Goal: Register for event/course

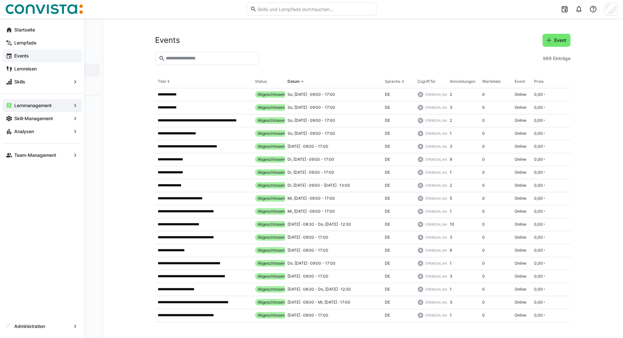
click at [7, 55] on eds-icon at bounding box center [9, 56] width 6 height 6
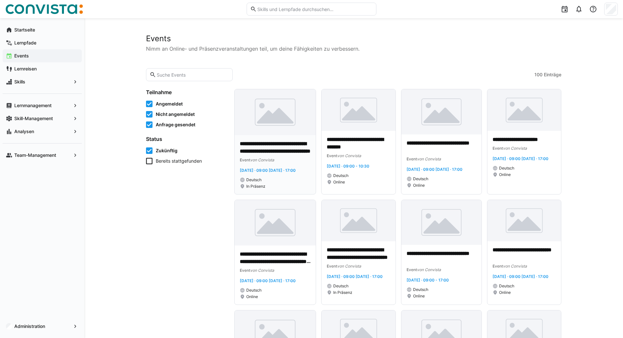
click at [262, 124] on img at bounding box center [275, 112] width 81 height 46
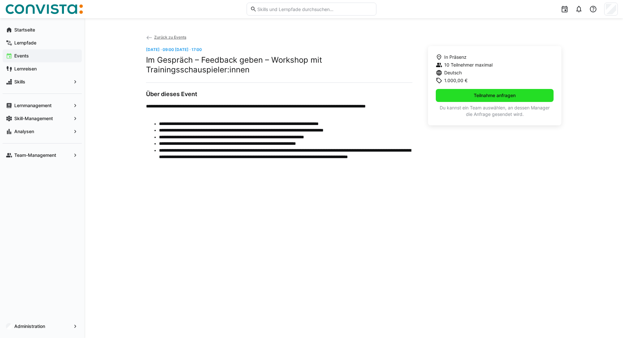
click at [485, 96] on span "Teilnahme anfragen" at bounding box center [495, 95] width 44 height 6
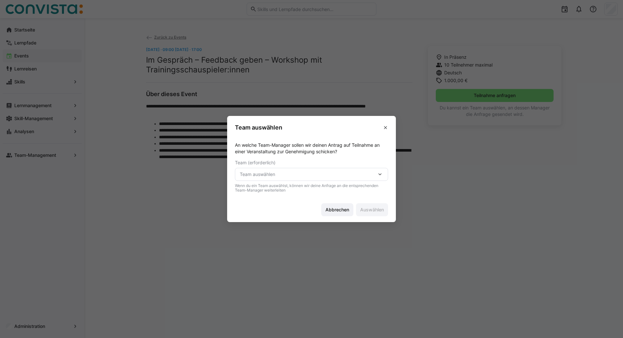
click at [379, 170] on div "Team auswählen" at bounding box center [311, 174] width 153 height 13
click at [367, 156] on div "An welche Team-Manager sollen wir deinen Antrag auf Teilnahme an einer Veransta…" at bounding box center [311, 167] width 153 height 51
click at [379, 176] on eds-icon at bounding box center [380, 174] width 6 height 6
click at [382, 152] on p "An welche Team-Manager sollen wir deinen Antrag auf Teilnahme an einer Veransta…" at bounding box center [311, 148] width 153 height 13
click at [384, 128] on eds-icon at bounding box center [385, 127] width 5 height 5
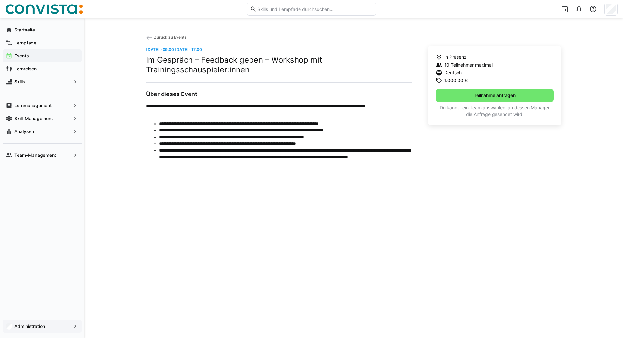
click at [0, 0] on app-navigation-label "Administration" at bounding box center [0, 0] width 0 height 0
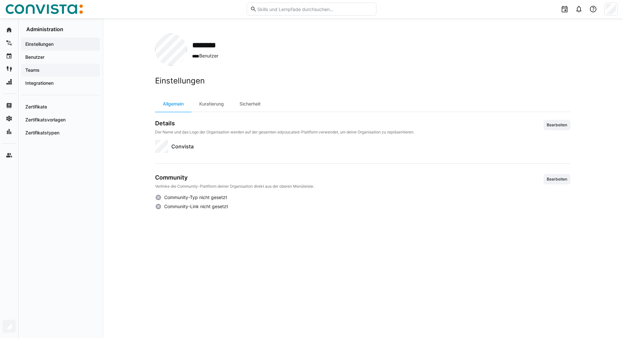
click at [35, 73] on span "Teams" at bounding box center [60, 70] width 72 height 6
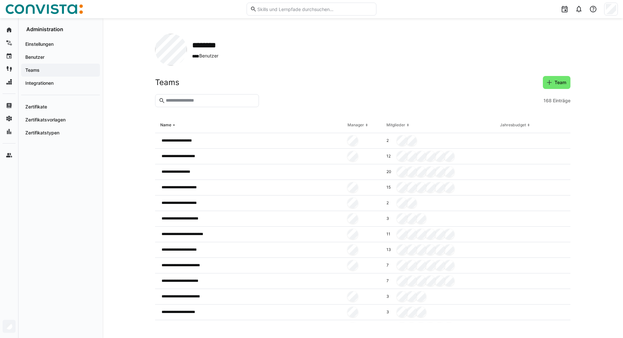
scroll to position [1530, 0]
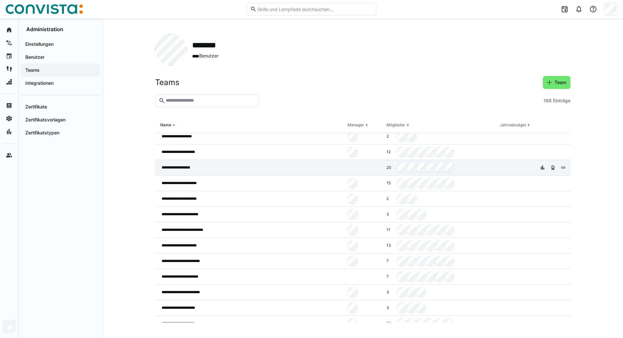
click at [180, 166] on span "**********" at bounding box center [180, 167] width 36 height 5
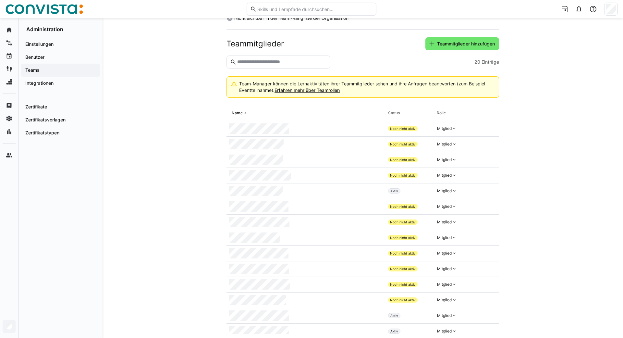
scroll to position [141, 0]
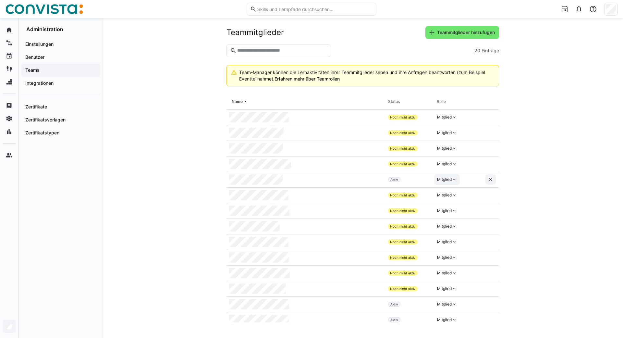
click at [452, 178] on eds-icon at bounding box center [454, 179] width 5 height 5
click at [452, 192] on div "Manager" at bounding box center [447, 194] width 19 height 6
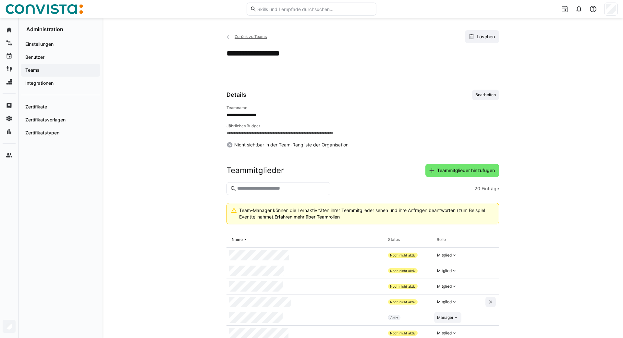
scroll to position [0, 0]
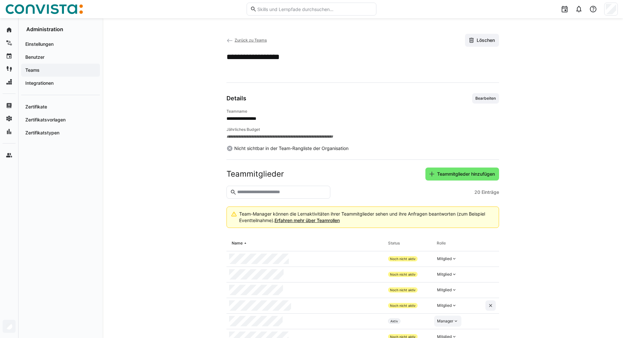
click at [253, 38] on app-back-navigation "Zurück zu Teams" at bounding box center [246, 40] width 40 height 7
click at [246, 40] on span "Zurück zu Teams" at bounding box center [251, 40] width 32 height 5
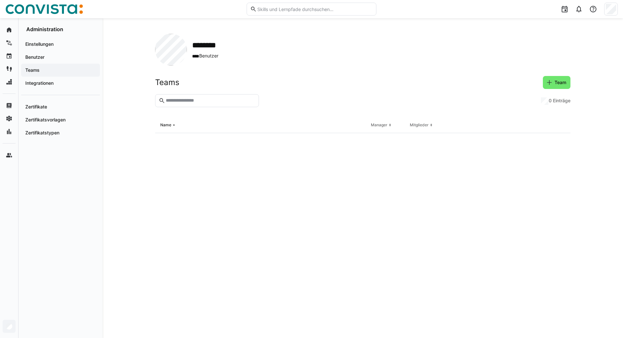
click at [0, 0] on app-navigation-label "Teams" at bounding box center [0, 0] width 0 height 0
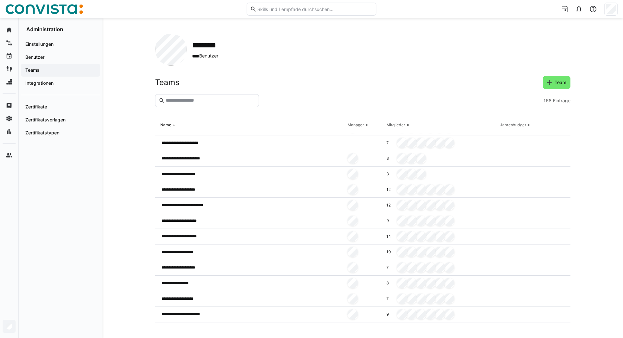
scroll to position [1655, 0]
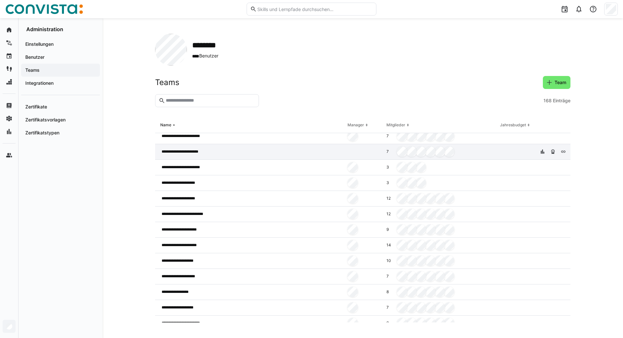
click at [191, 149] on div "**********" at bounding box center [250, 152] width 190 height 16
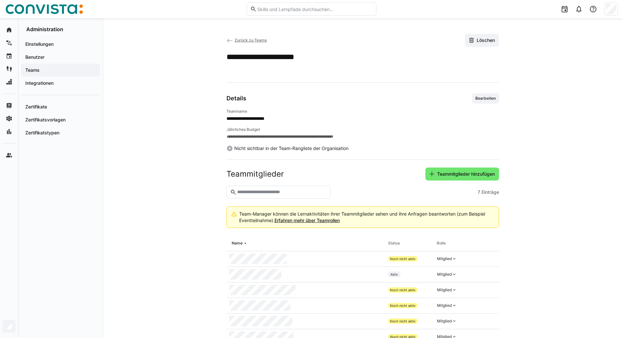
scroll to position [38, 0]
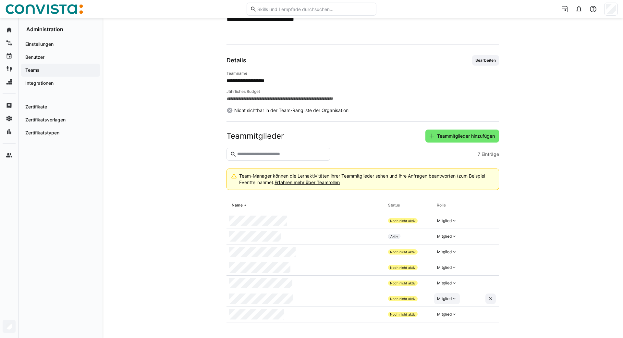
click at [448, 298] on div "Mitglied" at bounding box center [444, 298] width 15 height 5
click at [448, 311] on div "Manager" at bounding box center [447, 313] width 19 height 6
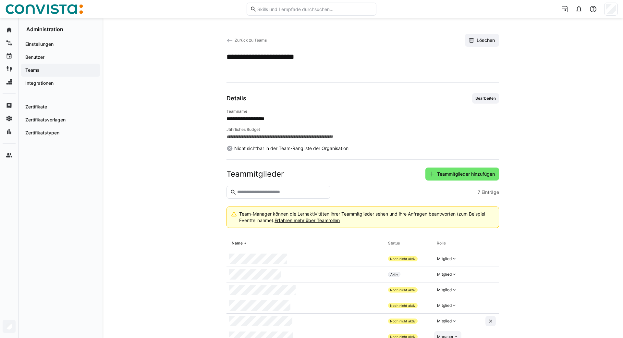
click at [241, 41] on span "Zurück zu Teams" at bounding box center [251, 40] width 32 height 5
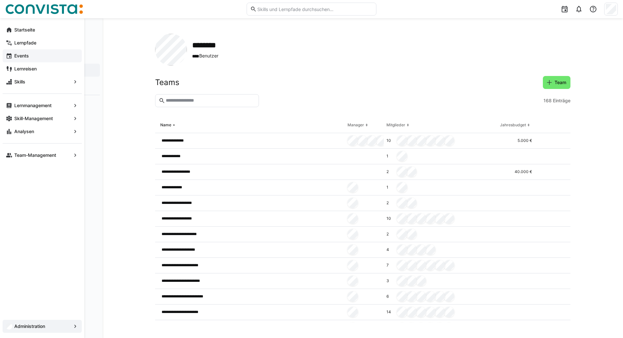
click at [28, 59] on span "Events" at bounding box center [45, 56] width 65 height 6
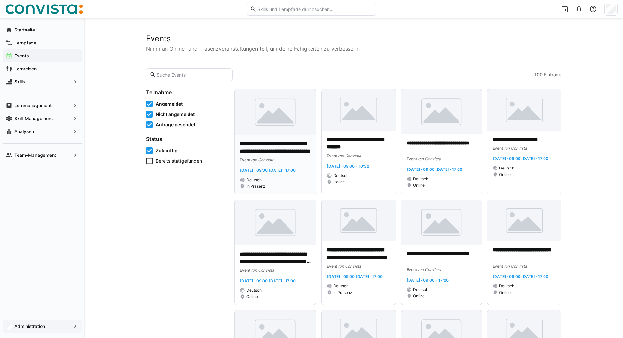
click at [271, 114] on img at bounding box center [275, 112] width 81 height 46
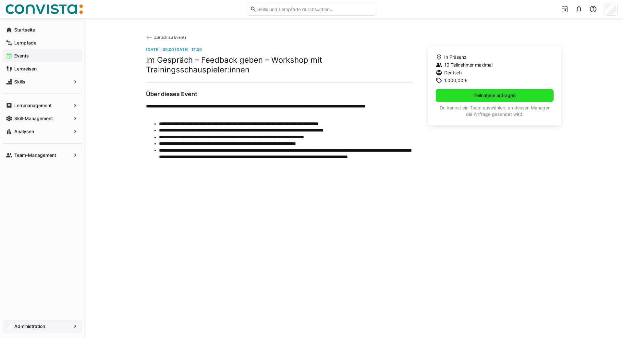
click at [488, 94] on span "Teilnahme anfragen" at bounding box center [495, 95] width 44 height 6
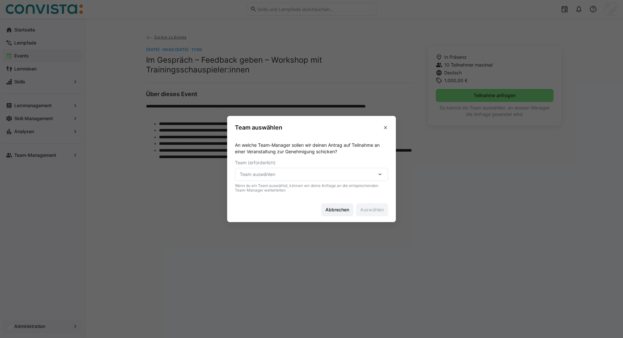
click at [360, 173] on span "Team auswählen" at bounding box center [308, 174] width 137 height 6
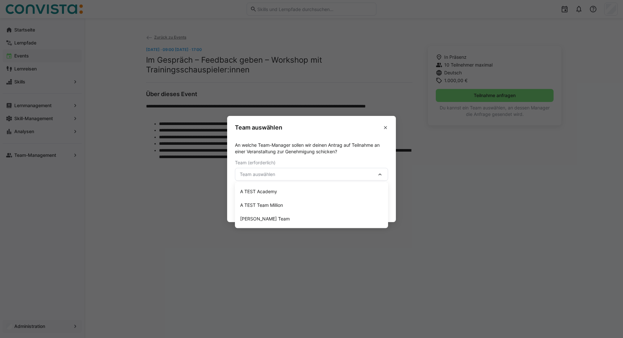
click at [358, 129] on header "Team auswählen" at bounding box center [311, 126] width 169 height 20
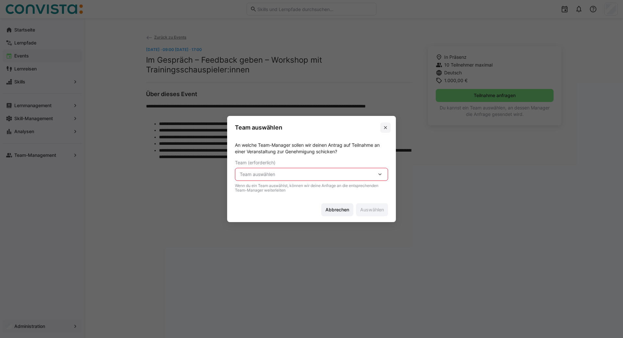
click at [385, 129] on eds-icon at bounding box center [385, 127] width 5 height 5
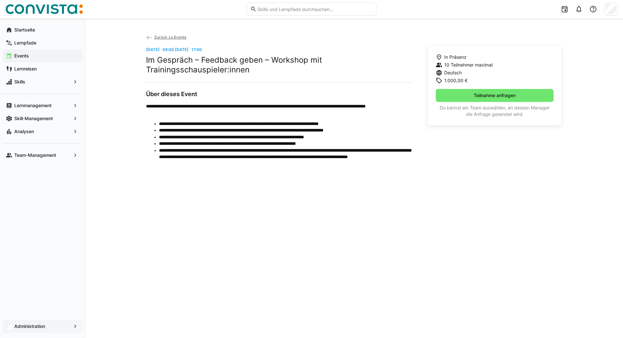
click at [146, 246] on div "**********" at bounding box center [353, 178] width 415 height 288
click at [0, 0] on app-navigation-label "Startseite" at bounding box center [0, 0] width 0 height 0
